Goal: Task Accomplishment & Management: Manage account settings

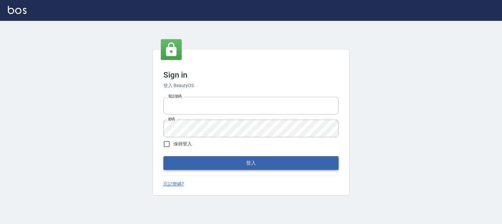
type input "0952331713"
click at [235, 163] on button "登入" at bounding box center [250, 164] width 175 height 14
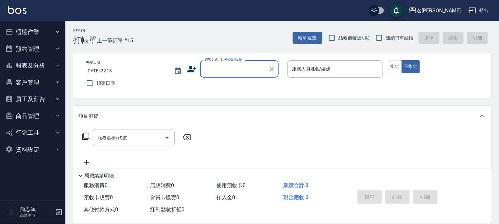
click at [56, 65] on icon "button" at bounding box center [57, 66] width 3 height 2
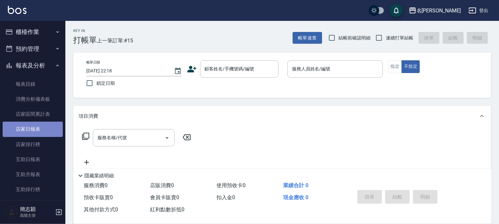
click at [34, 132] on link "店家日報表" at bounding box center [33, 129] width 60 height 15
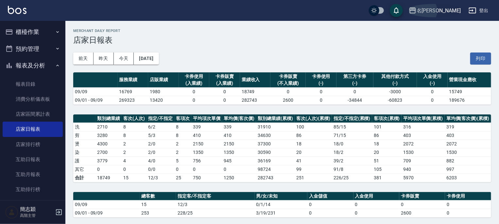
click at [416, 9] on icon "button" at bounding box center [412, 11] width 7 height 6
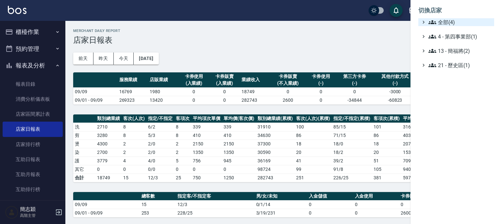
click at [432, 21] on icon at bounding box center [432, 22] width 8 height 4
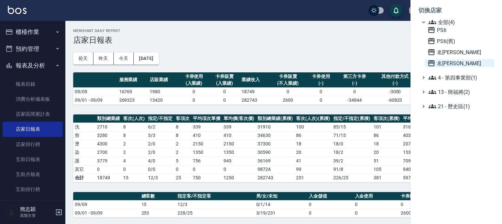
click at [430, 63] on icon at bounding box center [431, 63] width 8 height 8
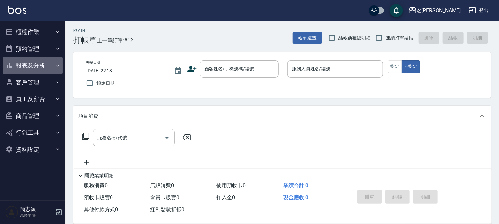
click at [57, 66] on icon "button" at bounding box center [57, 65] width 5 height 5
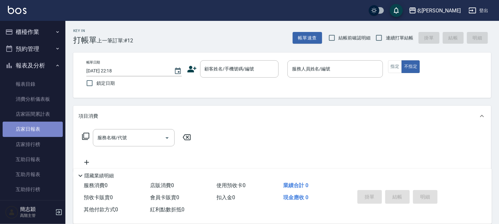
click at [35, 129] on link "店家日報表" at bounding box center [33, 129] width 60 height 15
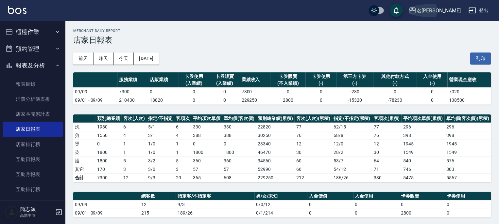
click at [416, 12] on icon "button" at bounding box center [412, 11] width 8 height 8
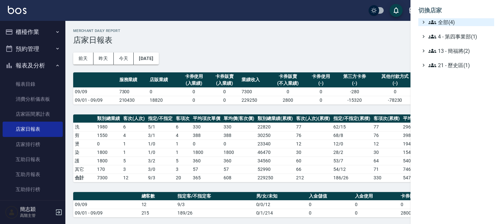
click at [433, 22] on icon at bounding box center [432, 22] width 8 height 4
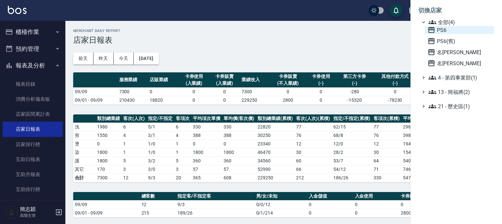
click at [429, 28] on icon at bounding box center [431, 30] width 8 height 8
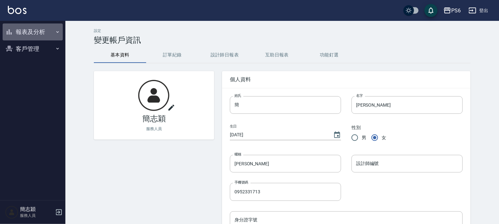
click at [58, 32] on icon "button" at bounding box center [57, 31] width 5 height 5
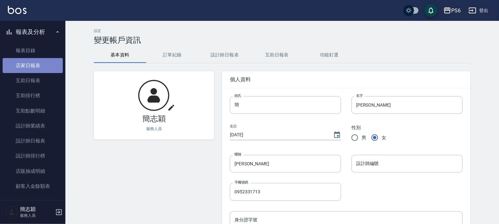
click at [33, 67] on link "店家日報表" at bounding box center [33, 65] width 60 height 15
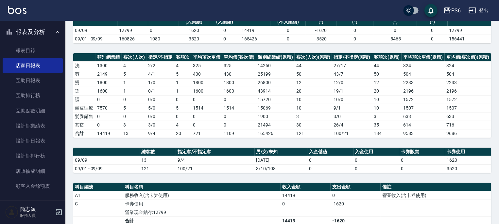
scroll to position [14, 0]
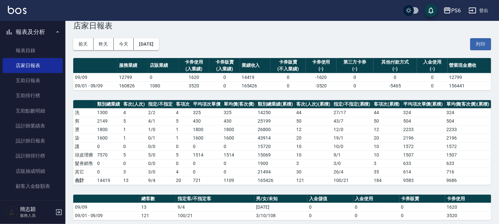
click at [480, 8] on button "登出" at bounding box center [478, 11] width 25 height 12
